Goal: Task Accomplishment & Management: Use online tool/utility

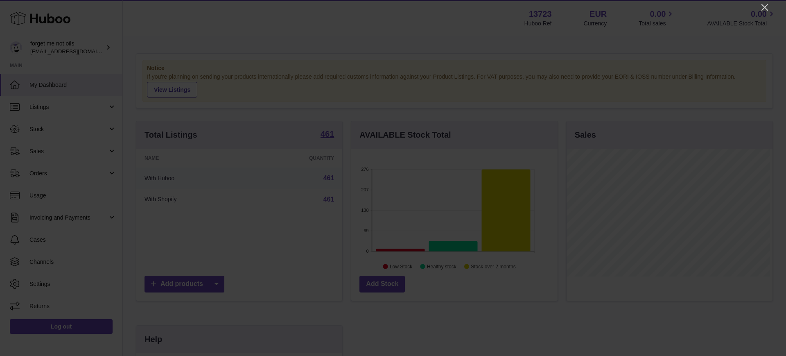
click at [766, 6] on icon "Close" at bounding box center [765, 7] width 7 height 7
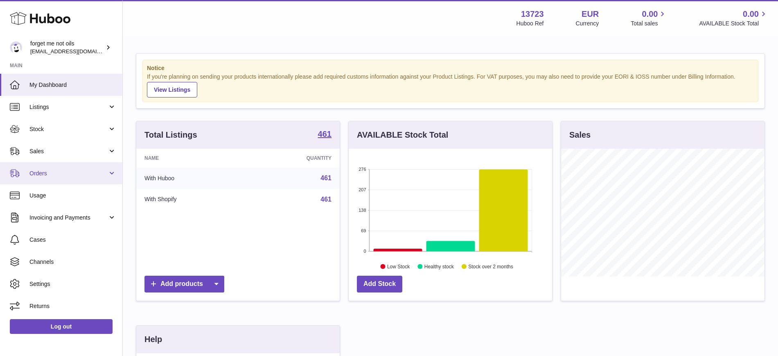
click at [61, 168] on link "Orders" at bounding box center [61, 173] width 122 height 22
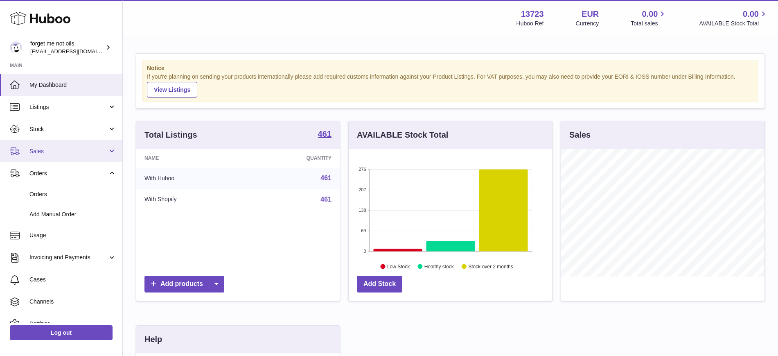
click at [63, 159] on link "Sales" at bounding box center [61, 151] width 122 height 22
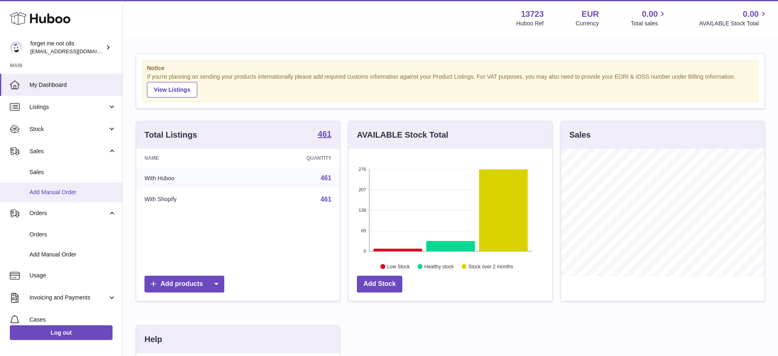
click at [58, 185] on link "Add Manual Order" at bounding box center [61, 192] width 122 height 20
click at [60, 171] on span "Sales" at bounding box center [72, 172] width 87 height 8
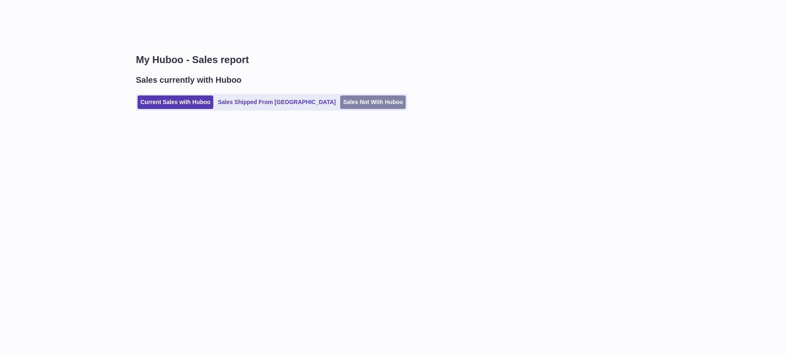
click at [359, 100] on link "Sales Not With Huboo" at bounding box center [373, 102] width 66 height 14
